Goal: Task Accomplishment & Management: Complete application form

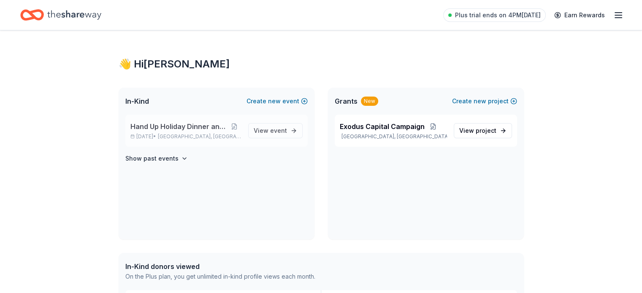
click at [210, 129] on span "Hand Up Holiday Dinner and Auction" at bounding box center [178, 127] width 97 height 10
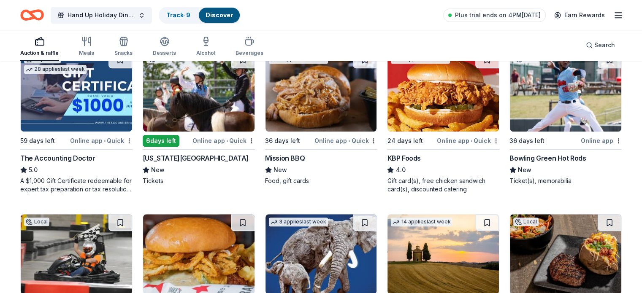
scroll to position [593, 0]
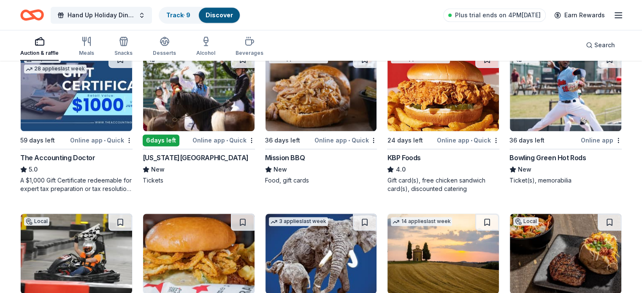
click at [59, 155] on div "The Accounting Doctor" at bounding box center [57, 158] width 75 height 10
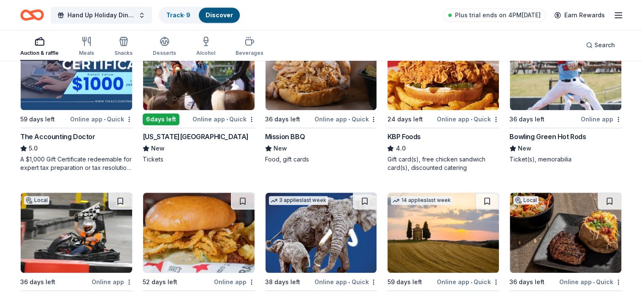
scroll to position [614, 0]
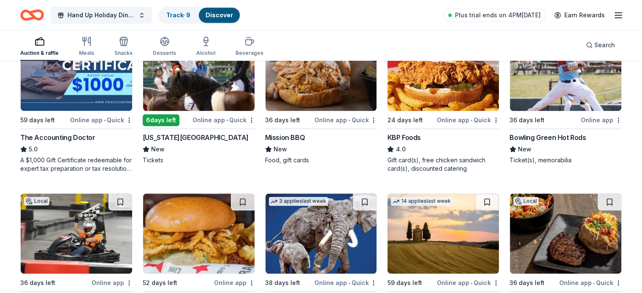
click at [322, 91] on img at bounding box center [320, 71] width 111 height 80
click at [398, 137] on div "KBP Foods" at bounding box center [403, 138] width 33 height 10
click at [526, 135] on div "Bowling Green Hot Rods" at bounding box center [547, 138] width 76 height 10
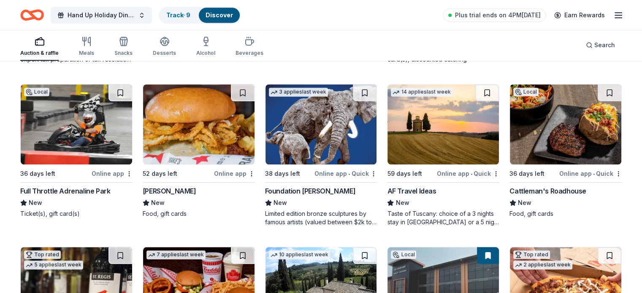
scroll to position [724, 0]
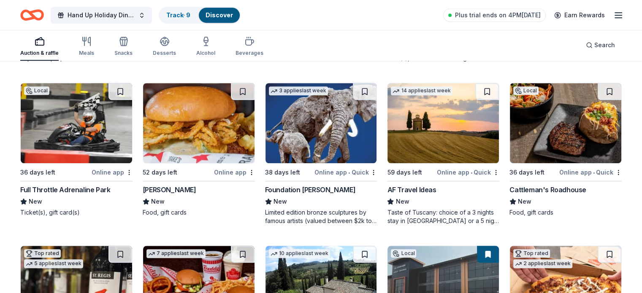
click at [63, 187] on div "Full Throttle Adrenaline Park" at bounding box center [65, 190] width 90 height 10
click at [172, 171] on div "52 days left" at bounding box center [160, 173] width 35 height 10
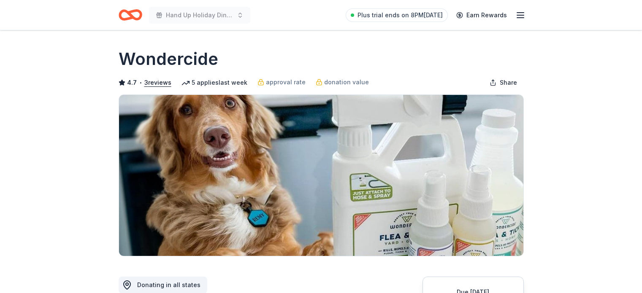
scroll to position [353, 0]
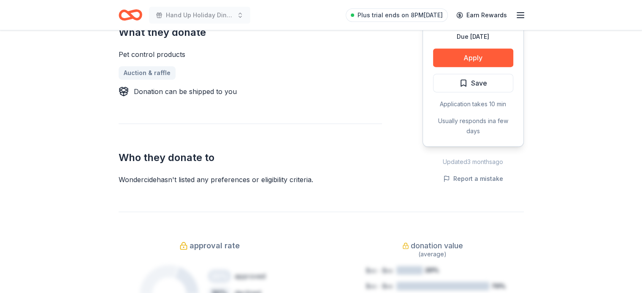
click at [366, 22] on div "Plus trial ends on 8PM, 9/16 Earn Rewards" at bounding box center [436, 15] width 180 height 20
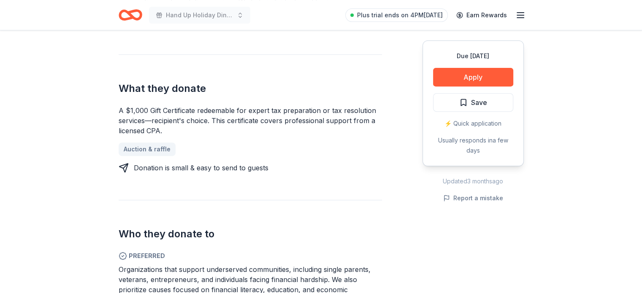
scroll to position [329, 0]
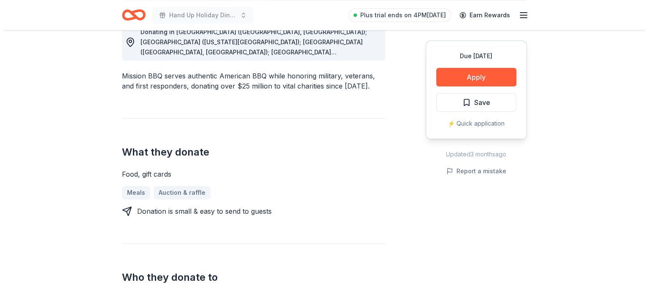
scroll to position [258, 0]
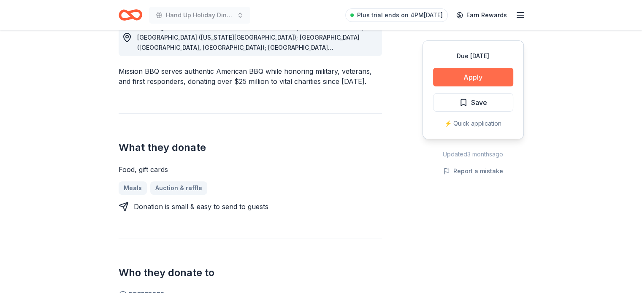
click at [475, 79] on button "Apply" at bounding box center [473, 77] width 80 height 19
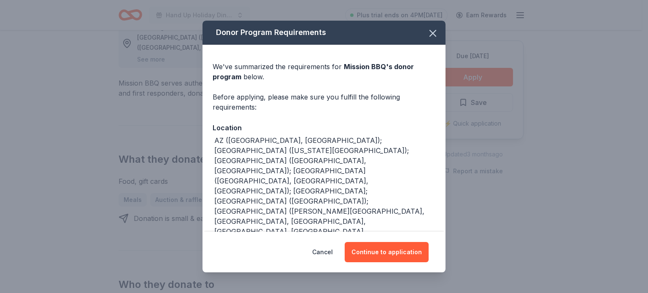
scroll to position [112, 0]
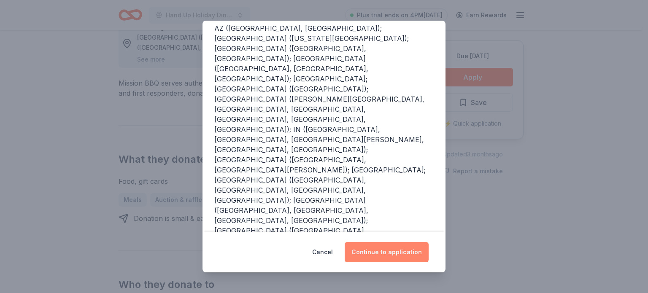
click at [376, 249] on button "Continue to application" at bounding box center [387, 252] width 84 height 20
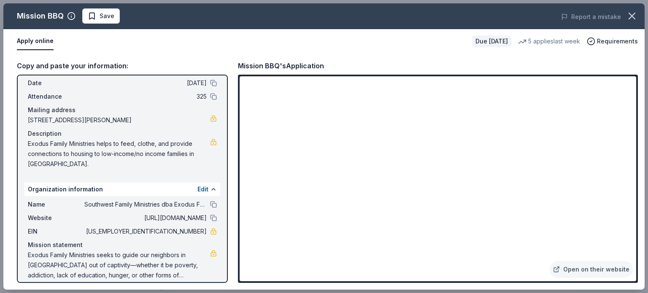
scroll to position [42, 0]
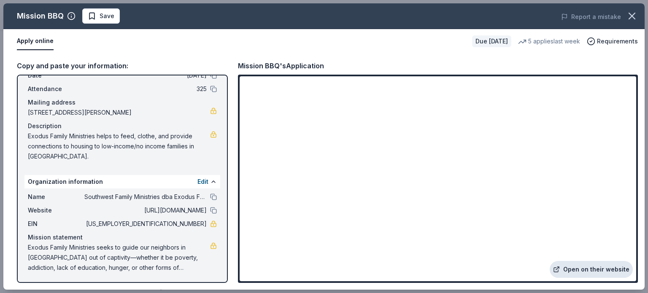
click at [597, 271] on link "Open on their website" at bounding box center [591, 269] width 83 height 17
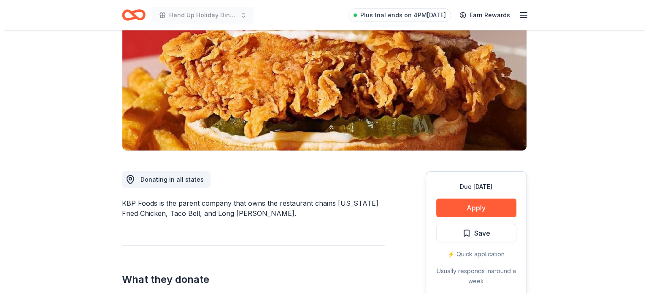
scroll to position [100, 0]
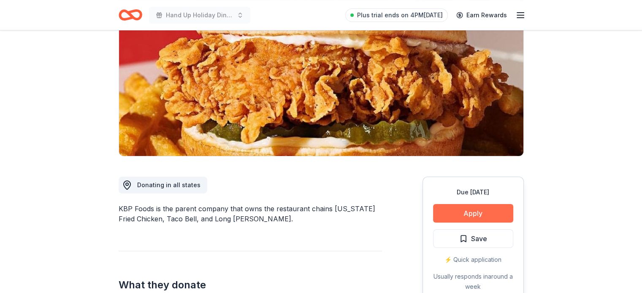
click at [478, 212] on button "Apply" at bounding box center [473, 213] width 80 height 19
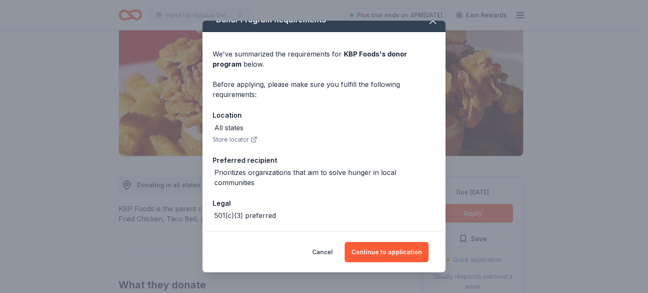
scroll to position [46, 0]
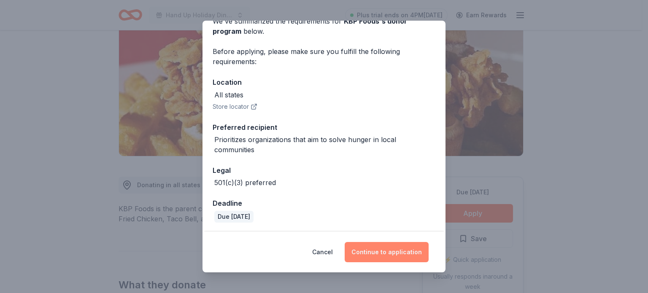
click at [387, 249] on button "Continue to application" at bounding box center [387, 252] width 84 height 20
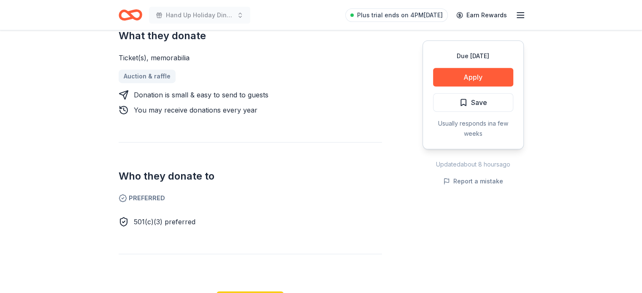
scroll to position [346, 0]
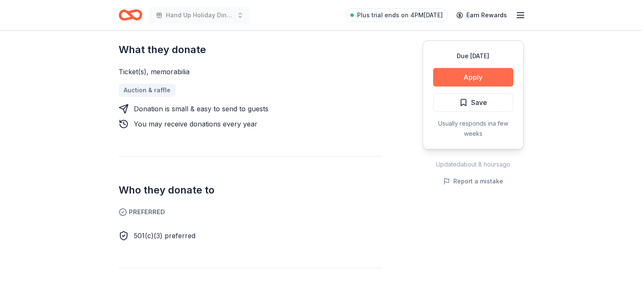
click at [481, 75] on button "Apply" at bounding box center [473, 77] width 80 height 19
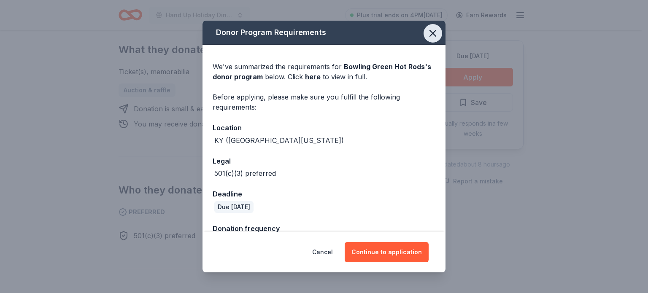
click at [430, 32] on icon "button" at bounding box center [433, 33] width 6 height 6
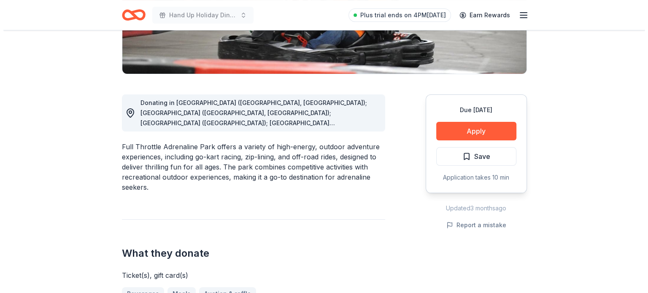
scroll to position [184, 0]
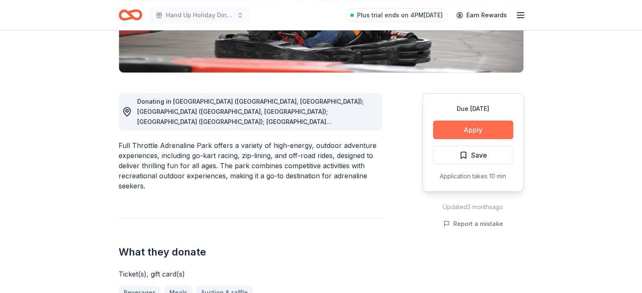
click at [499, 125] on button "Apply" at bounding box center [473, 130] width 80 height 19
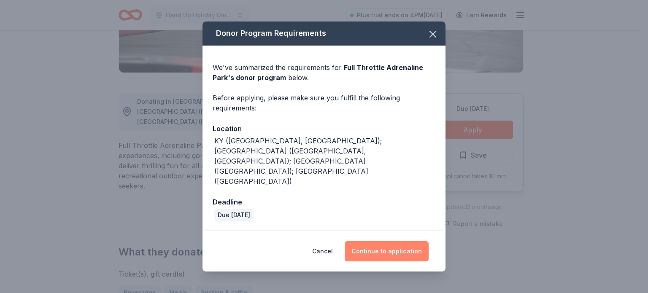
click at [387, 241] on button "Continue to application" at bounding box center [387, 251] width 84 height 20
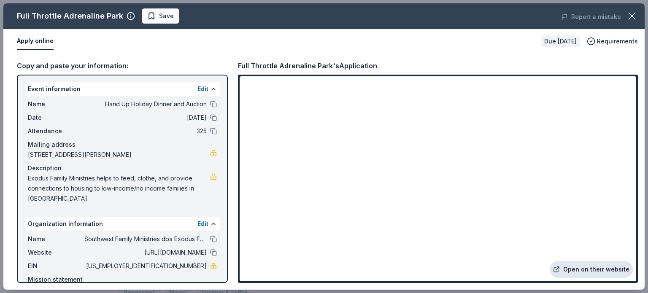
click at [598, 271] on link "Open on their website" at bounding box center [591, 269] width 83 height 17
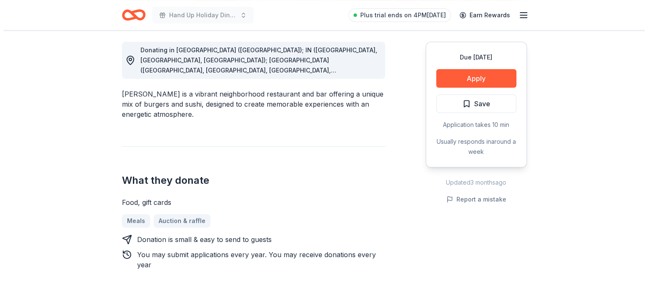
scroll to position [240, 0]
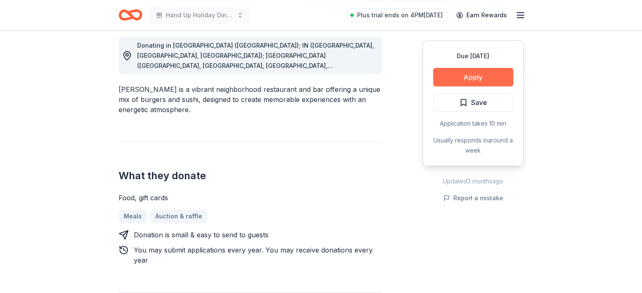
click at [483, 80] on button "Apply" at bounding box center [473, 77] width 80 height 19
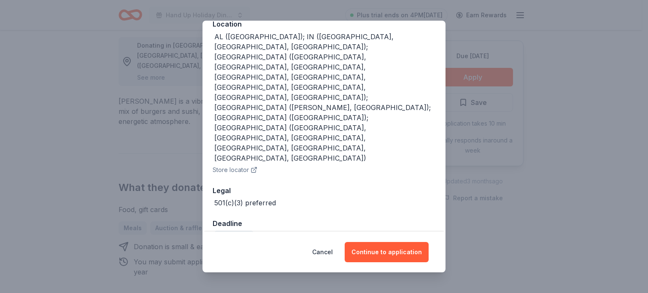
scroll to position [109, 0]
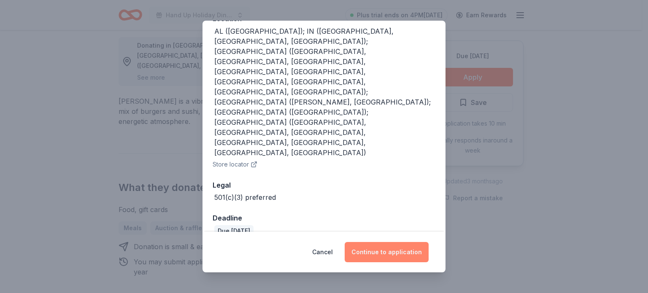
click at [390, 254] on button "Continue to application" at bounding box center [387, 252] width 84 height 20
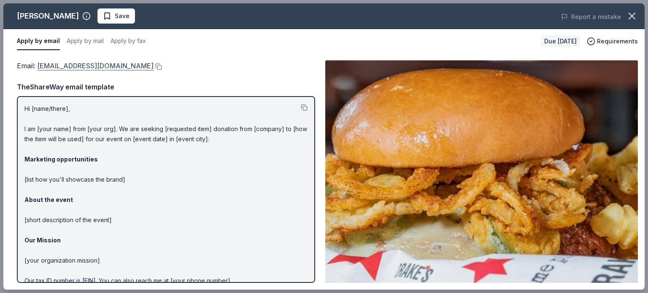
click at [70, 67] on link "[EMAIL_ADDRESS][DOMAIN_NAME]" at bounding box center [95, 65] width 116 height 11
click at [154, 67] on button at bounding box center [158, 66] width 8 height 7
